Goal: Task Accomplishment & Management: Use online tool/utility

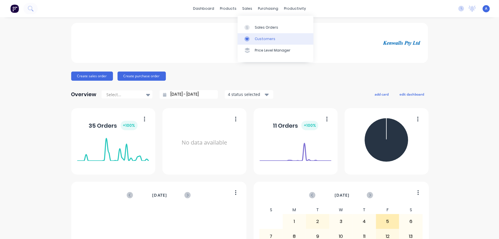
click at [256, 39] on div "Customers" at bounding box center [265, 38] width 21 height 5
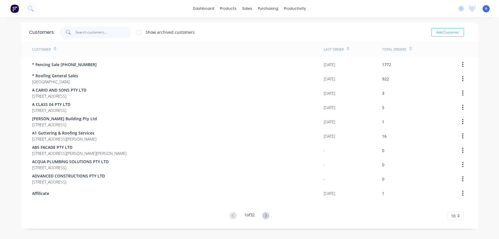
click at [77, 33] on input "text" at bounding box center [103, 32] width 56 height 11
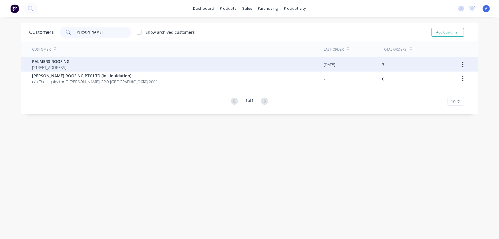
type input "[PERSON_NAME]"
click at [70, 67] on span "[STREET_ADDRESS]" at bounding box center [50, 67] width 37 height 6
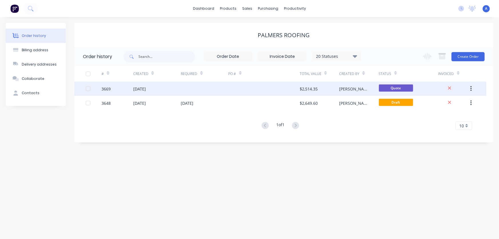
click at [316, 91] on div "$2,514.35" at bounding box center [309, 89] width 18 height 6
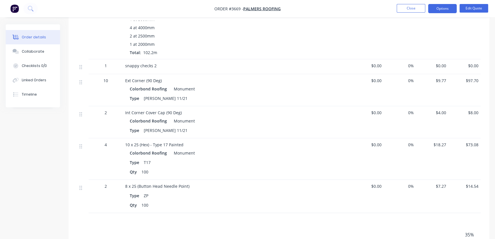
scroll to position [683, 0]
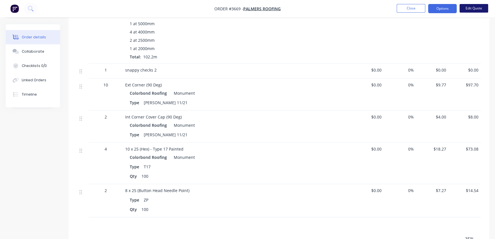
click at [471, 8] on button "Edit Quote" at bounding box center [474, 8] width 29 height 9
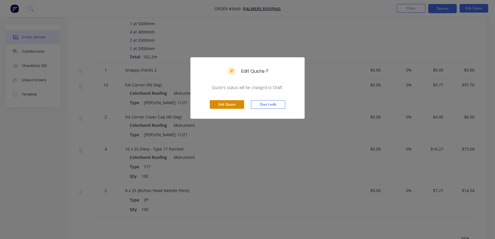
click at [223, 105] on button "Edit Quote" at bounding box center [227, 104] width 34 height 9
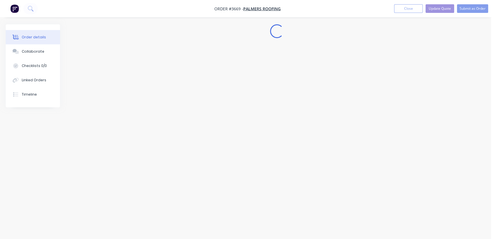
scroll to position [0, 0]
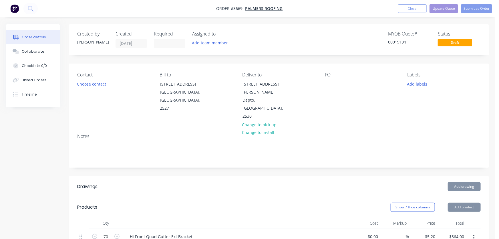
type input "$5.20"
type input "$364.00"
type input "$6.73"
type input "$40.38"
type input "$13.16"
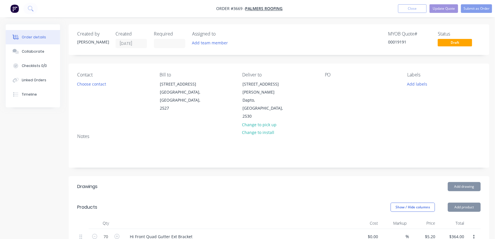
type input "$926.46"
type input "$46.08"
type input "$368.64"
type input "$8.60"
type input "$34.40"
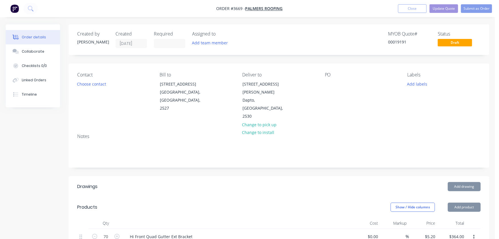
type input "$24.60"
type input "$49.20"
type input "$28.68"
type input "$57.36"
type input "$5.00"
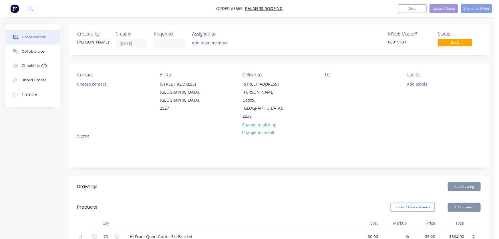
type input "$80.00"
type input "$6.00"
type input "$18.00"
type input "$13.55"
type input "$1,384.81"
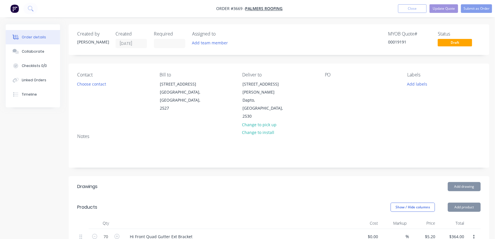
type input "$9.77"
type input "$97.70"
type input "$4.00"
type input "$8.00"
type input "$18.27"
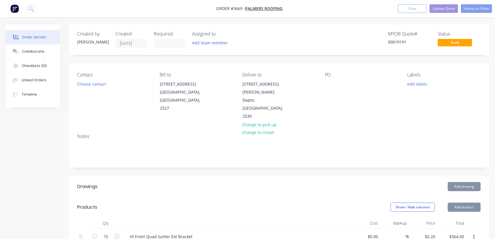
type input "$73.08"
type input "$7.27"
type input "$14.54"
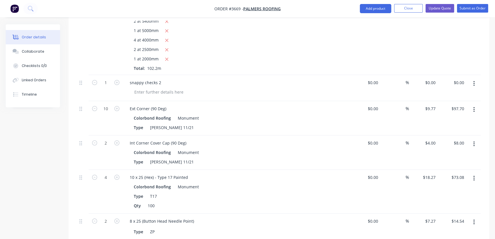
scroll to position [835, 0]
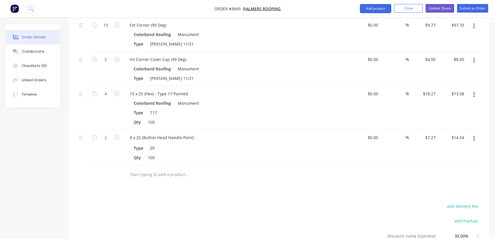
click at [134, 169] on input "text" at bounding box center [187, 174] width 114 height 11
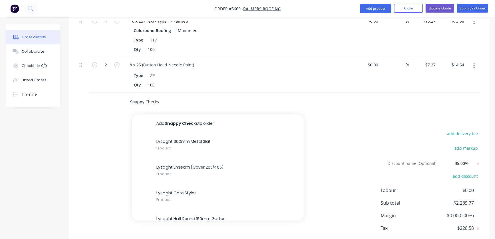
scroll to position [922, 0]
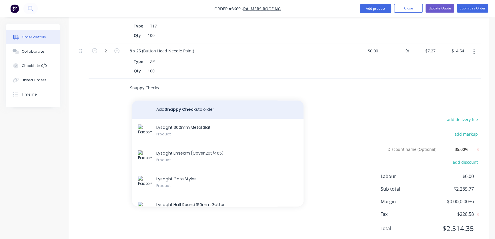
type input "Snappy Checks"
click at [186, 100] on button "Add Snappy Checks to order" at bounding box center [218, 109] width 172 height 18
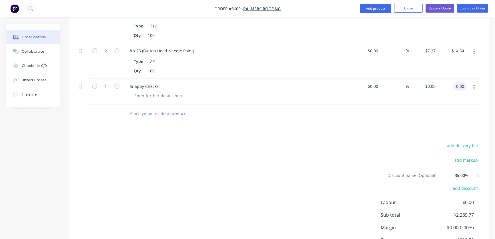
click at [455, 82] on div "0.00 0.00" at bounding box center [459, 86] width 13 height 8
type input "12.15"
click at [412, 105] on div at bounding box center [279, 114] width 404 height 19
type input "$12.15"
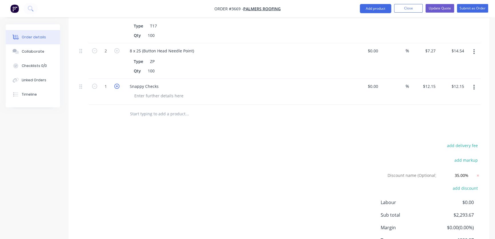
click at [115, 83] on icon "button" at bounding box center [116, 85] width 5 height 5
type input "2"
type input "$24.30"
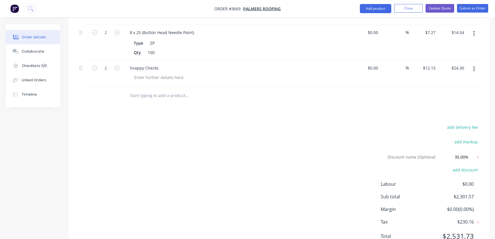
scroll to position [948, 0]
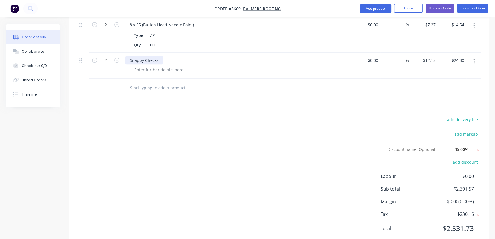
click at [159, 56] on div "Snappy Checks" at bounding box center [144, 60] width 38 height 8
click at [474, 59] on icon "button" at bounding box center [473, 61] width 1 height 5
click at [382, 115] on div "add delivery fee add markup Discount name (Optional) 35.00% 35.00% 0% add disco…" at bounding box center [279, 176] width 404 height 123
drag, startPoint x: 437, startPoint y: 41, endPoint x: 473, endPoint y: 40, distance: 36.0
click at [472, 53] on div "2 Snappy Chucks $0.00 $0.00 % $12.15 $12.15 $24.30 $24.30" at bounding box center [279, 66] width 404 height 26
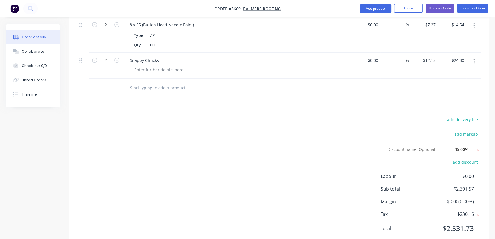
click at [434, 53] on div "$12.15 $12.15" at bounding box center [423, 66] width 29 height 26
drag, startPoint x: 435, startPoint y: 43, endPoint x: 430, endPoint y: 45, distance: 6.2
click at [431, 56] on input "12.15" at bounding box center [431, 60] width 13 height 8
click at [431, 79] on div at bounding box center [279, 88] width 404 height 19
type input "$9.00"
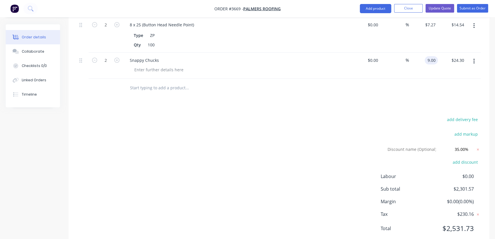
type input "$18.00"
click at [470, 7] on button "Submit as Order" at bounding box center [472, 8] width 31 height 9
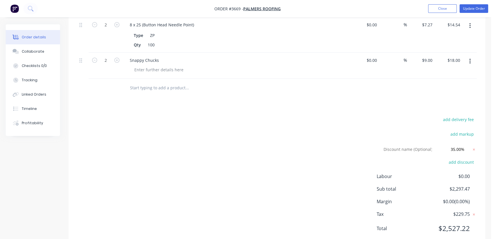
scroll to position [0, 0]
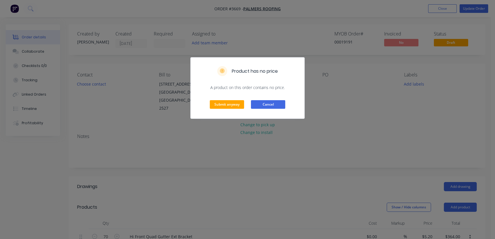
click at [269, 107] on button "Cancel" at bounding box center [268, 104] width 34 height 9
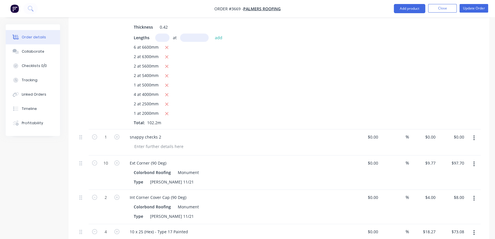
scroll to position [693, 0]
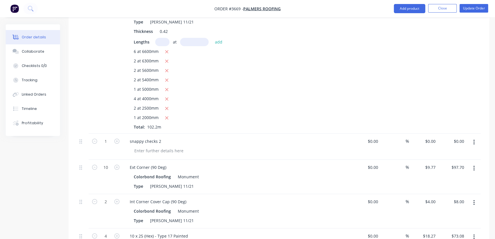
click at [474, 140] on icon "button" at bounding box center [473, 142] width 1 height 5
click at [438, 176] on div "Delete" at bounding box center [454, 180] width 44 height 8
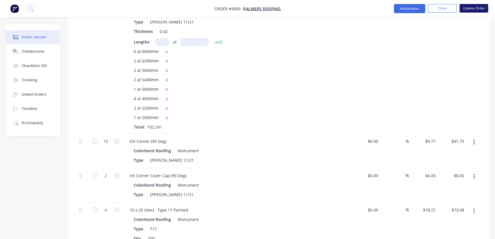
click at [477, 6] on button "Update Order" at bounding box center [474, 8] width 29 height 9
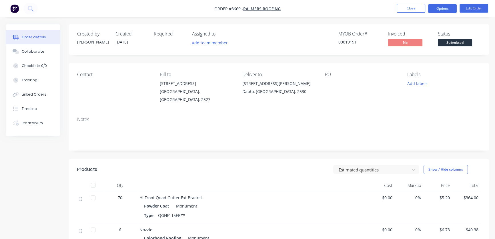
click at [443, 9] on button "Options" at bounding box center [442, 8] width 29 height 9
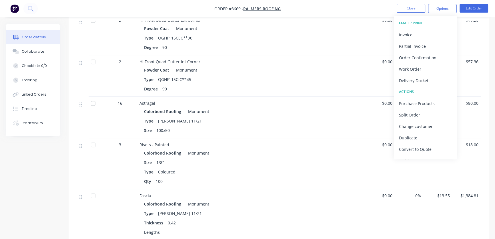
scroll to position [769, 0]
